Goal: Find specific page/section: Find specific page/section

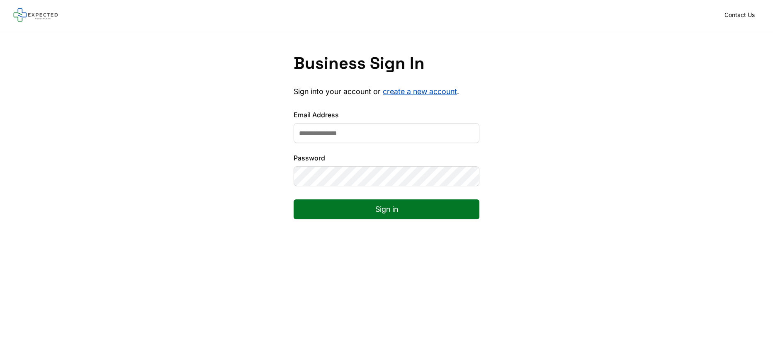
click at [317, 129] on input "Email Address" at bounding box center [387, 133] width 186 height 20
type input "**********"
click at [385, 214] on button "Sign in" at bounding box center [387, 210] width 186 height 20
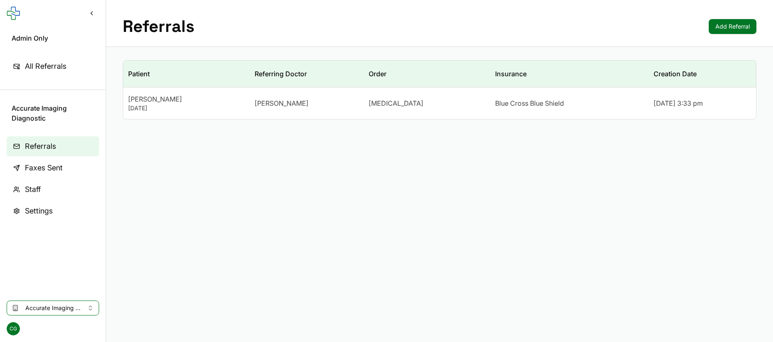
click at [50, 72] on link "All Referrals" at bounding box center [53, 66] width 93 height 20
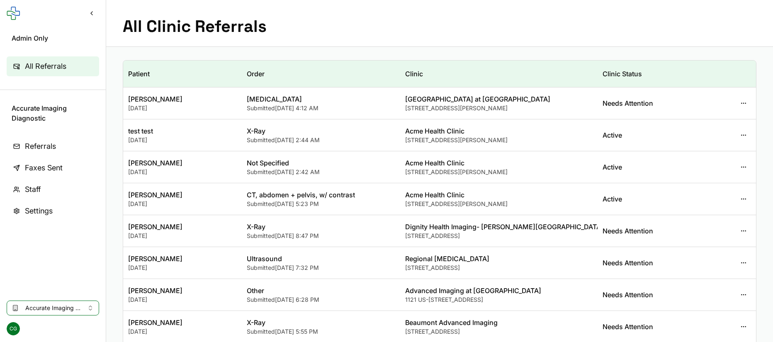
click at [745, 137] on button "button" at bounding box center [743, 135] width 15 height 15
click at [700, 163] on button "View Staff" at bounding box center [704, 168] width 89 height 15
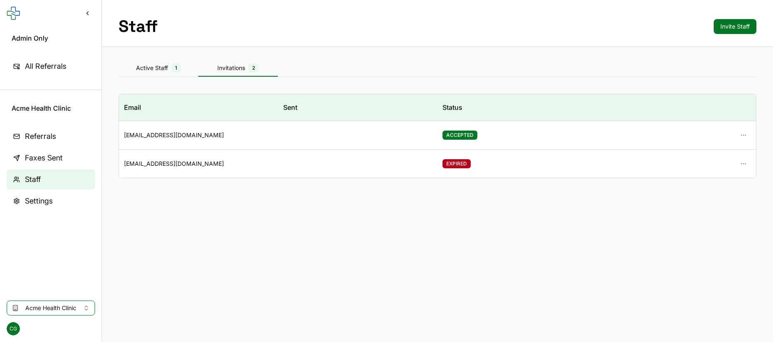
click at [245, 71] on div "Invitations 2" at bounding box center [238, 67] width 80 height 9
click at [168, 71] on div "Active Staff 1" at bounding box center [159, 67] width 80 height 9
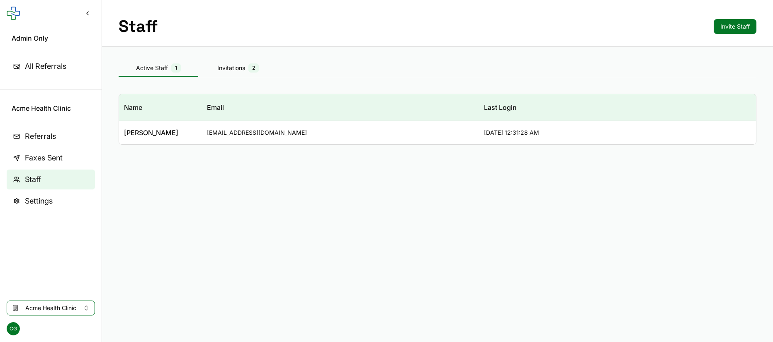
click at [52, 66] on span "All Referrals" at bounding box center [45, 67] width 41 height 12
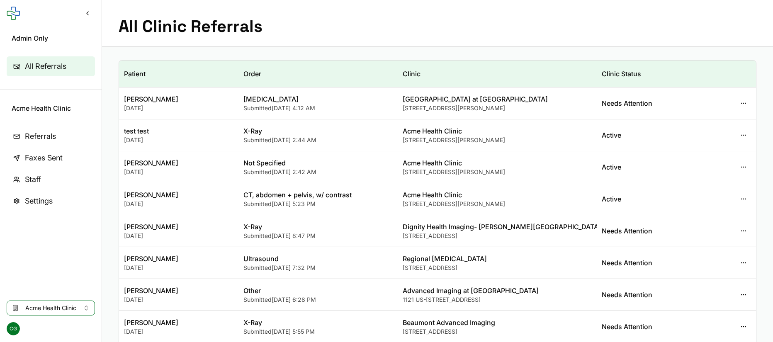
click at [55, 141] on span "Referrals" at bounding box center [40, 137] width 31 height 12
